Goal: Book appointment/travel/reservation

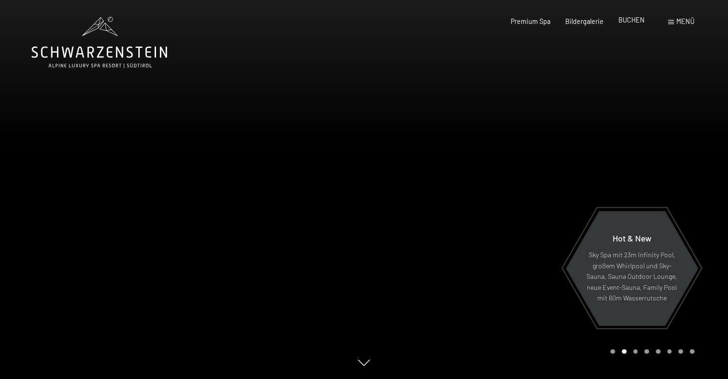
click at [634, 21] on span "BUCHEN" at bounding box center [631, 20] width 26 height 8
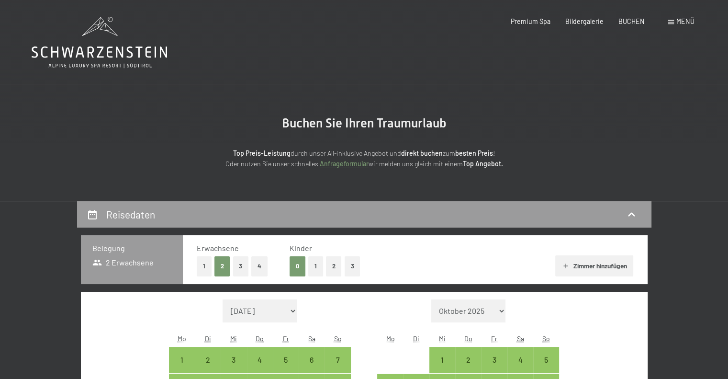
click at [685, 21] on span "Menü" at bounding box center [685, 21] width 18 height 8
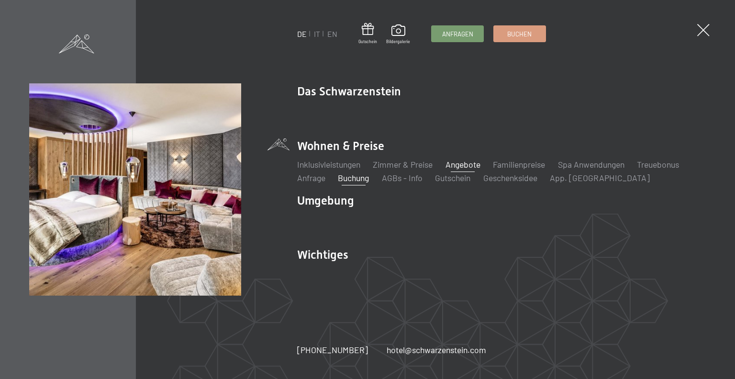
click at [477, 160] on link "Angebote" at bounding box center [463, 164] width 35 height 11
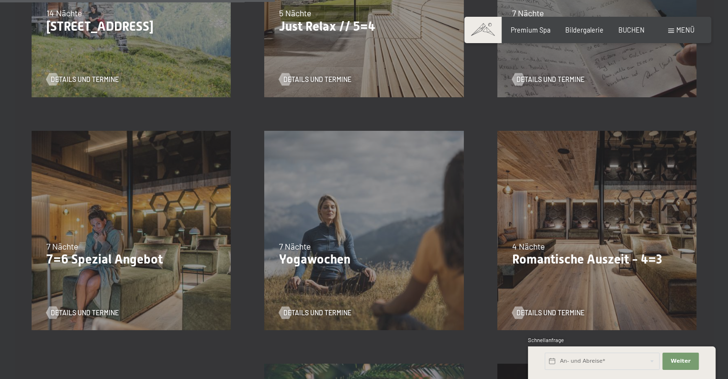
scroll to position [622, 0]
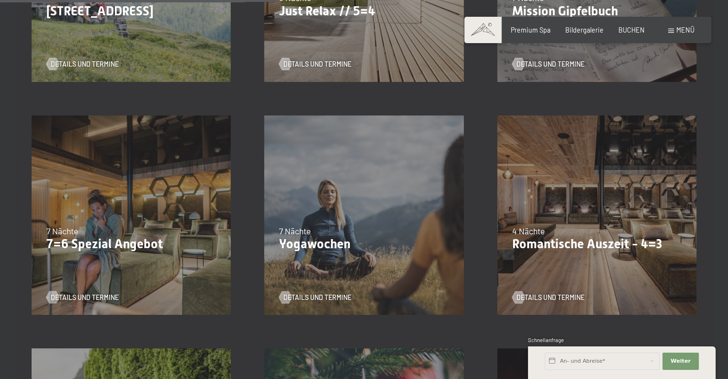
click at [104, 246] on p "7=6 Spezial Angebot" at bounding box center [130, 243] width 169 height 15
click at [109, 297] on span "Details und Termine" at bounding box center [94, 297] width 68 height 10
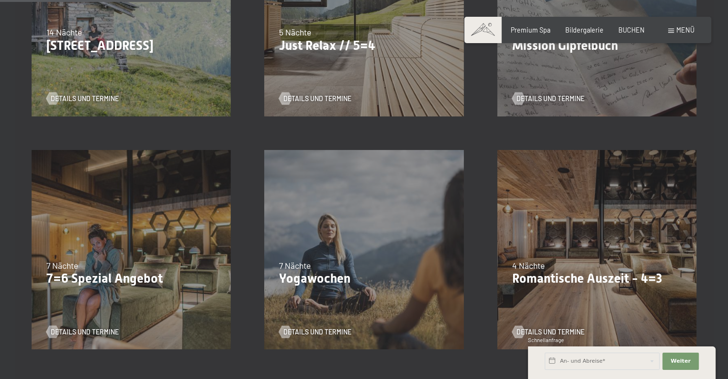
scroll to position [476, 0]
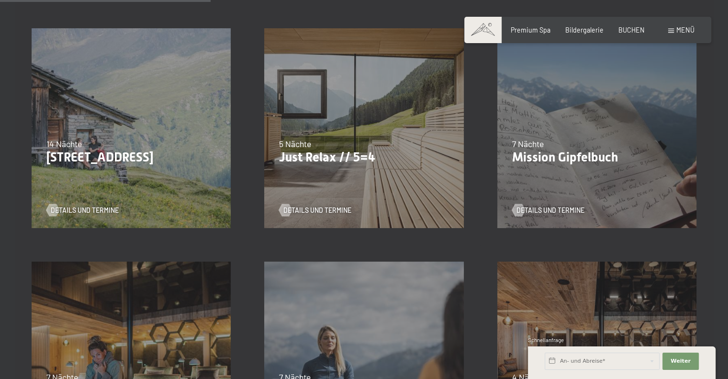
click at [318, 161] on p "Just Relax // 5=4" at bounding box center [363, 157] width 169 height 15
click at [339, 209] on span "Details und Termine" at bounding box center [327, 210] width 68 height 10
